Goal: Check status: Check status

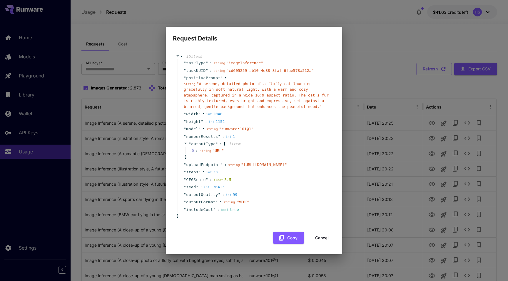
click at [322, 244] on button "Cancel" at bounding box center [321, 238] width 26 height 12
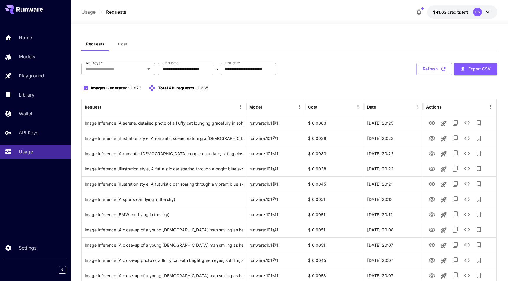
click at [323, 66] on div "**********" at bounding box center [288, 69] width 415 height 12
click at [335, 74] on div "**********" at bounding box center [288, 69] width 415 height 12
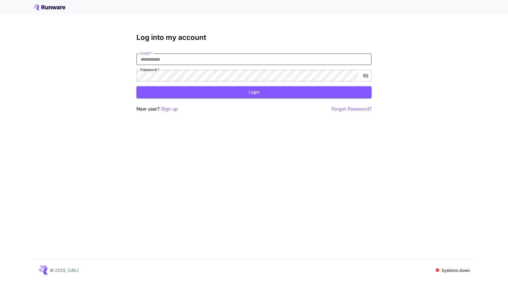
click at [317, 59] on input "Email   *" at bounding box center [253, 59] width 235 height 12
type input "**********"
click button "Login" at bounding box center [253, 92] width 235 height 12
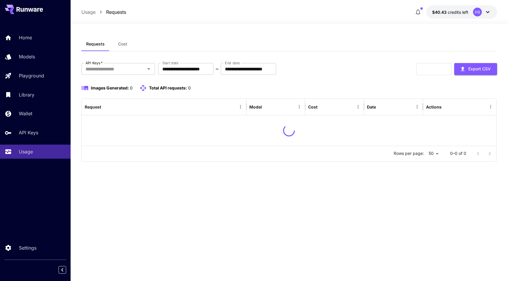
click at [317, 86] on div "Images Generated: 0 Total API requests: 0" at bounding box center [288, 88] width 415 height 7
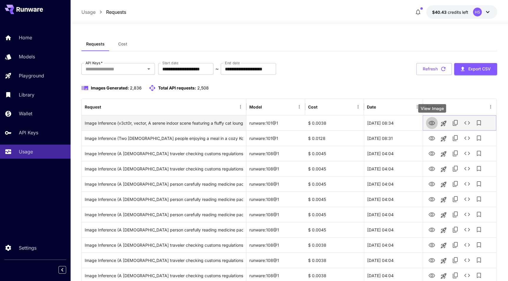
click at [430, 122] on icon "View Image" at bounding box center [431, 123] width 7 height 7
click at [466, 124] on icon "See details" at bounding box center [466, 123] width 7 height 7
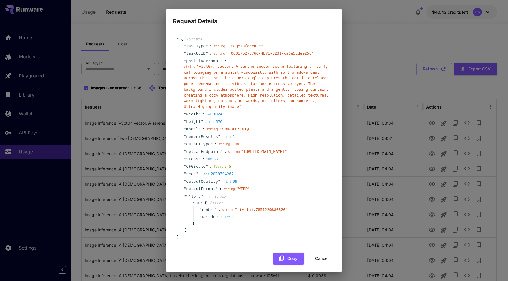
scroll to position [21, 0]
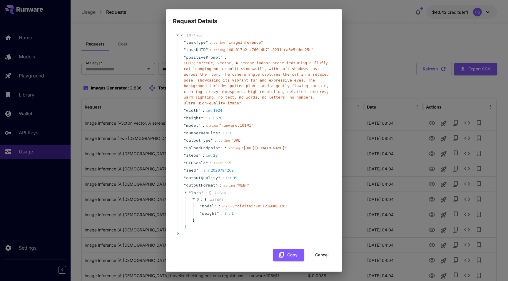
click at [195, 200] on icon at bounding box center [194, 199] width 4 height 4
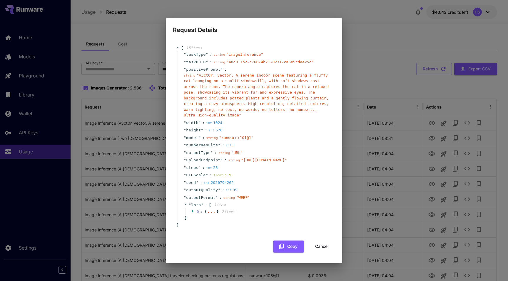
click at [192, 213] on icon at bounding box center [194, 211] width 4 height 4
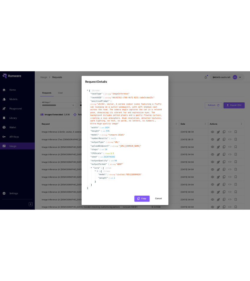
scroll to position [21, 0]
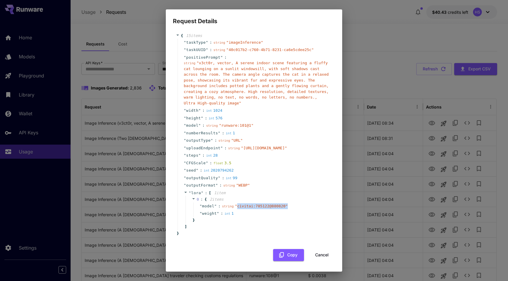
drag, startPoint x: 292, startPoint y: 205, endPoint x: 237, endPoint y: 207, distance: 55.0
click at [237, 207] on div "" model " : string " civitai:785122@880820 "" at bounding box center [261, 207] width 136 height 8
copy span "civitai:785122@880820 ""
click at [317, 256] on button "Cancel" at bounding box center [321, 255] width 26 height 12
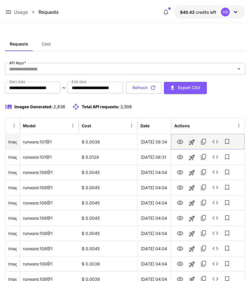
scroll to position [0, 25]
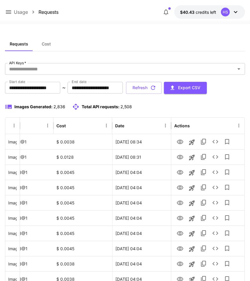
click at [180, 112] on div "Images Generated: 2,836 Total API requests: 2,508" at bounding box center [125, 110] width 240 height 14
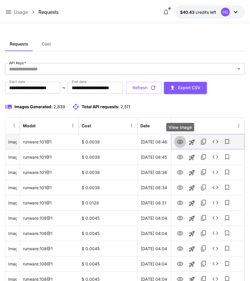
click at [181, 141] on icon "View Image" at bounding box center [180, 142] width 7 height 7
click at [214, 141] on icon "See details" at bounding box center [215, 141] width 7 height 7
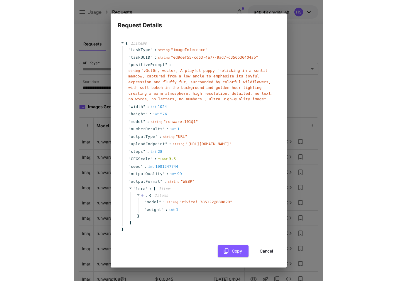
scroll to position [9, 0]
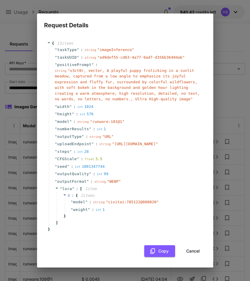
click at [129, 204] on span "" civitai:785122@880820 "" at bounding box center [132, 202] width 53 height 4
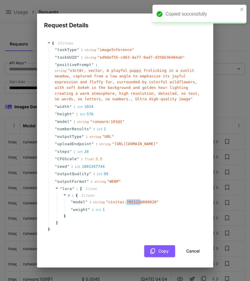
click at [129, 204] on span "" civitai:785122@880820 "" at bounding box center [132, 202] width 53 height 4
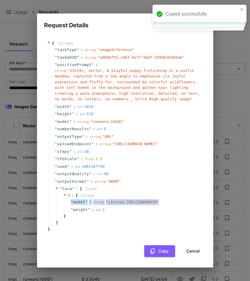
click at [129, 204] on span "" civitai:785122@880820 "" at bounding box center [132, 202] width 53 height 4
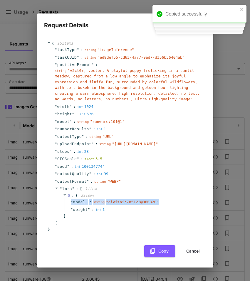
click at [129, 204] on span "" civitai:785122@880820 "" at bounding box center [132, 202] width 53 height 4
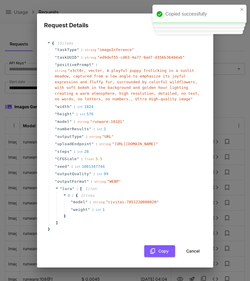
click at [187, 252] on button "Cancel" at bounding box center [193, 252] width 26 height 12
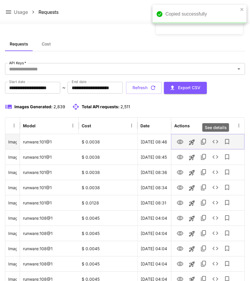
click at [213, 144] on icon "See details" at bounding box center [215, 141] width 7 height 7
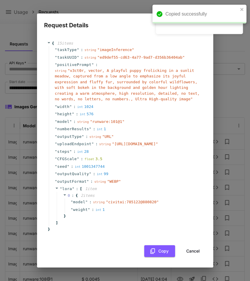
click at [117, 5] on div "Request Details { 15 item s " taskType " : string " imageInference " " taskUUID…" at bounding box center [125, 140] width 250 height 281
click at [194, 258] on button "Cancel" at bounding box center [193, 252] width 26 height 12
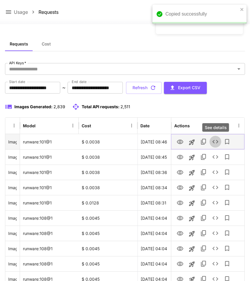
click at [217, 143] on icon "See details" at bounding box center [215, 142] width 6 height 4
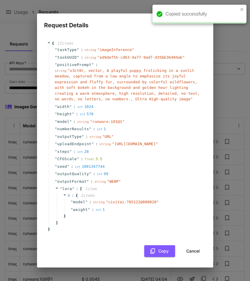
click at [216, 41] on div "Request Details { 15 item s " taskType " : string " imageInference " " taskUUID…" at bounding box center [125, 140] width 250 height 281
click at [241, 9] on icon "close" at bounding box center [242, 9] width 4 height 5
click at [185, 258] on button "Cancel" at bounding box center [193, 252] width 26 height 12
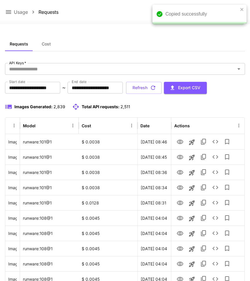
click at [132, 23] on div at bounding box center [125, 20] width 250 height 7
click at [134, 11] on div "Usage Requests $40.43 credits left HS" at bounding box center [125, 12] width 240 height 14
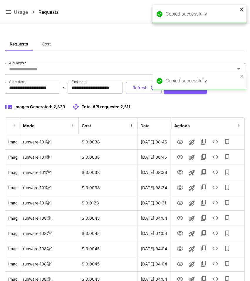
click at [243, 8] on icon "close" at bounding box center [241, 9] width 3 height 3
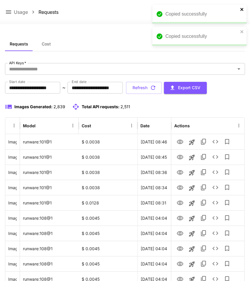
click at [241, 10] on icon "close" at bounding box center [241, 9] width 3 height 3
click at [242, 8] on icon "close" at bounding box center [242, 9] width 4 height 5
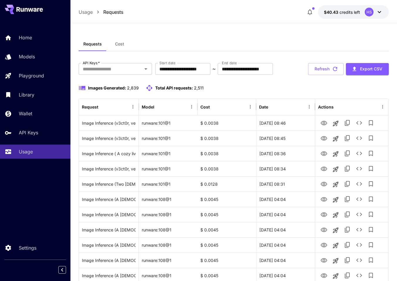
click at [215, 21] on div at bounding box center [234, 20] width 327 height 7
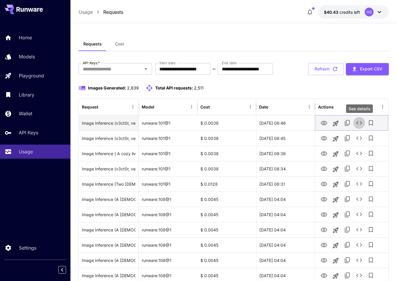
click at [250, 123] on icon "See details" at bounding box center [359, 123] width 7 height 7
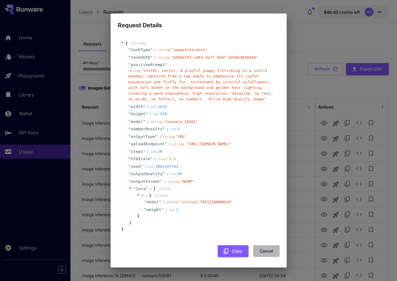
click at [250, 254] on button "Cancel" at bounding box center [267, 252] width 26 height 12
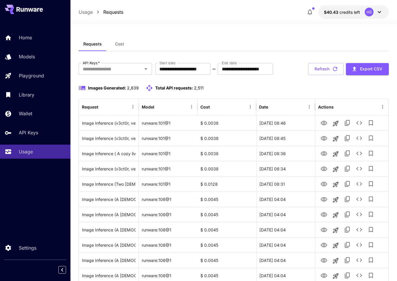
click at [250, 88] on div "Images Generated: 2,839 Total API requests: 2,511" at bounding box center [234, 88] width 311 height 7
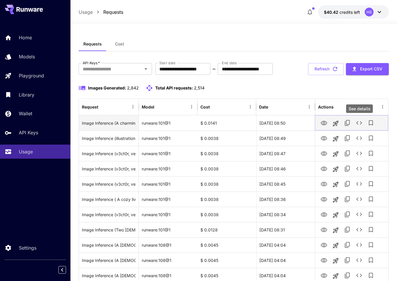
click at [360, 122] on icon "See details" at bounding box center [359, 123] width 7 height 7
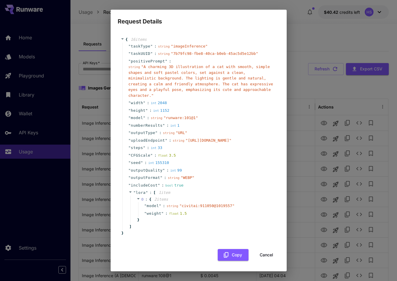
scroll to position [22, 0]
click at [301, 47] on div "Request Details { 16 item s " taskType " : string " imageInference " " taskUUID…" at bounding box center [198, 140] width 397 height 281
click at [327, 17] on div "Request Details { 16 item s " taskType " : string " imageInference " " taskUUID…" at bounding box center [198, 140] width 397 height 281
click at [267, 256] on button "Cancel" at bounding box center [267, 255] width 26 height 12
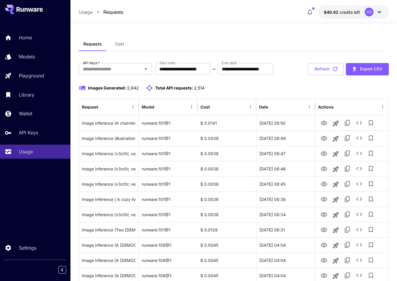
click at [261, 39] on div "Requests Cost" at bounding box center [234, 44] width 311 height 14
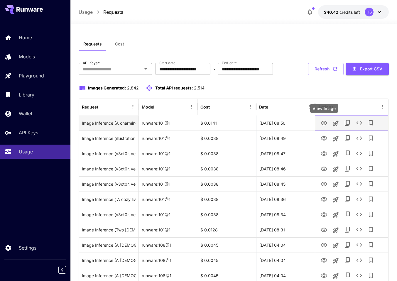
click at [322, 123] on icon "View Image" at bounding box center [324, 123] width 7 height 7
click at [360, 124] on icon "See details" at bounding box center [359, 123] width 7 height 7
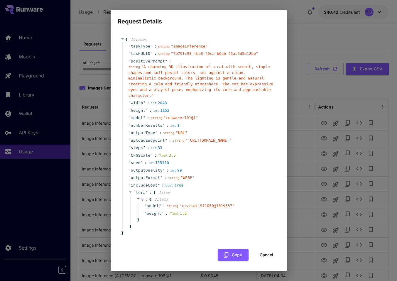
click at [303, 89] on div "Request Details { 16 item s " taskType " : string " imageInference " " taskUUID…" at bounding box center [198, 140] width 397 height 281
click at [291, 15] on div "Request Details { 16 item s " taskType " : string " imageInference " " taskUUID…" at bounding box center [198, 140] width 397 height 281
